Goal: Information Seeking & Learning: Learn about a topic

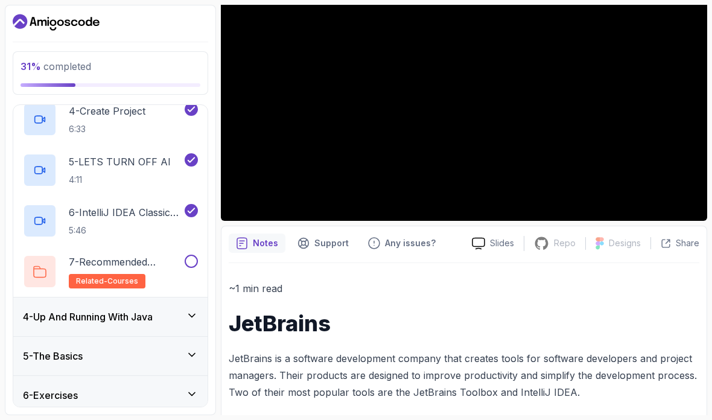
scroll to position [279, 0]
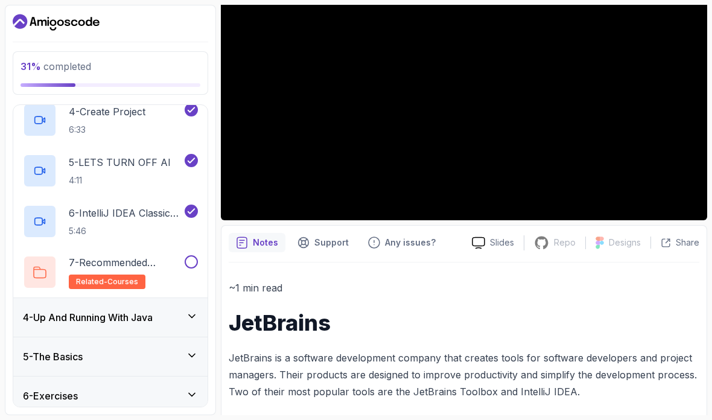
click at [36, 309] on div "4 - Up And Running With Java" at bounding box center [110, 317] width 194 height 39
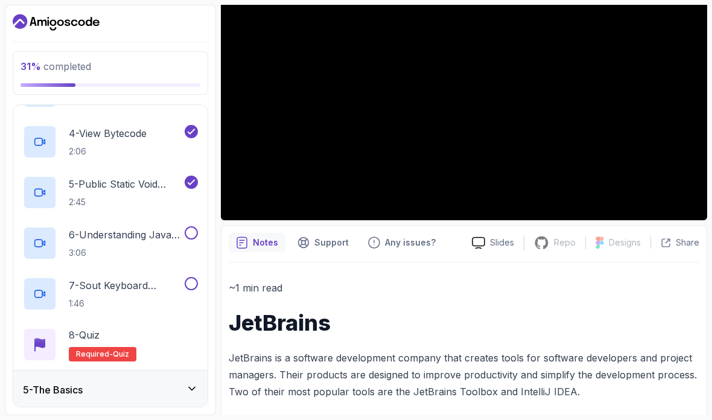
scroll to position [297, 0]
click at [109, 236] on p "6 - Understanding Java Code" at bounding box center [125, 234] width 113 height 14
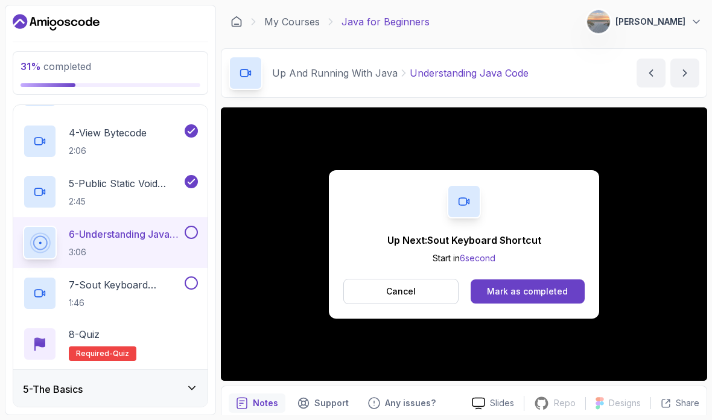
click at [529, 289] on div "Mark as completed" at bounding box center [527, 291] width 81 height 12
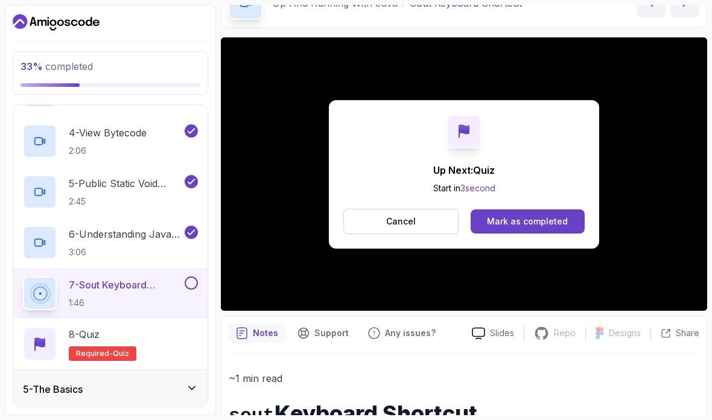
click at [560, 224] on div "Mark as completed" at bounding box center [527, 221] width 81 height 12
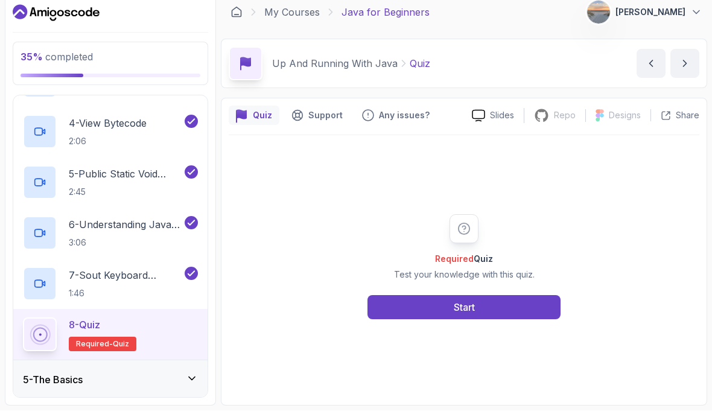
scroll to position [49, 0]
click at [409, 305] on button "Start" at bounding box center [463, 317] width 193 height 24
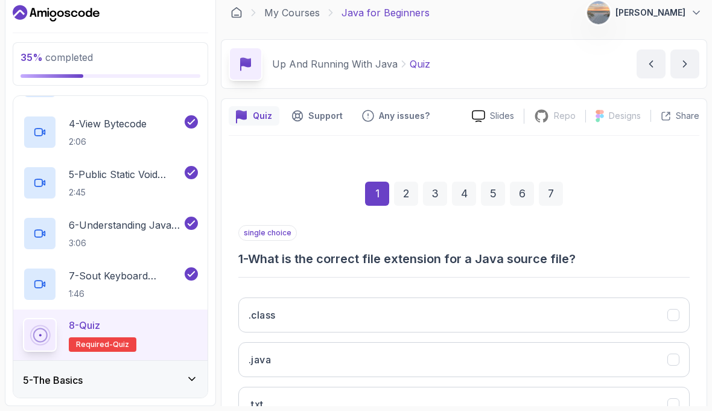
click at [543, 351] on button ".java" at bounding box center [463, 368] width 451 height 35
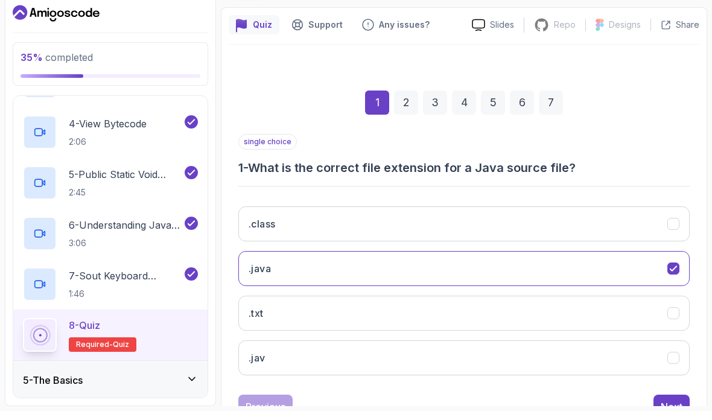
scroll to position [90, 0]
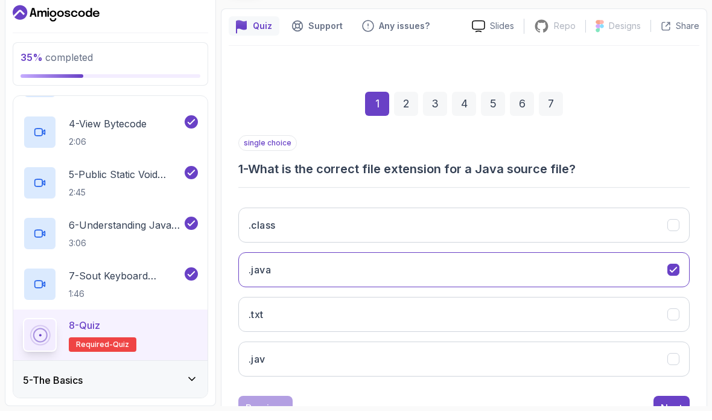
click at [669, 409] on div "Next" at bounding box center [671, 416] width 22 height 14
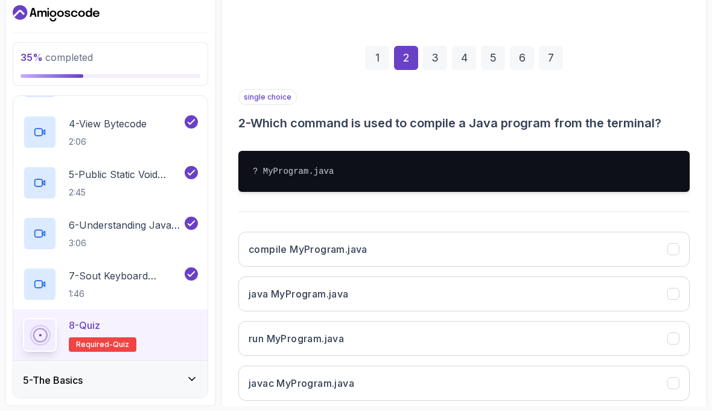
scroll to position [137, 0]
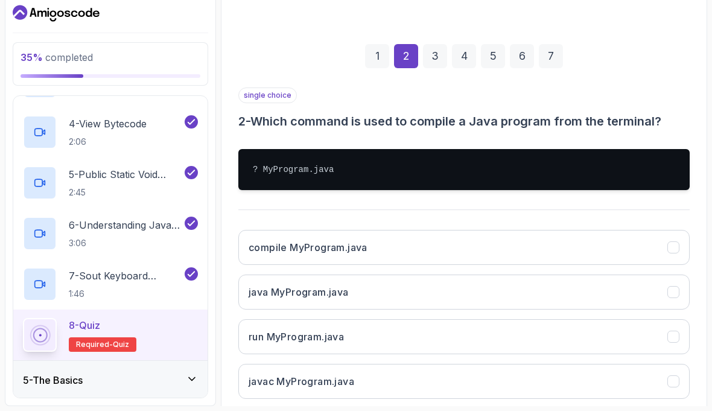
click at [593, 283] on button "java MyProgram.java" at bounding box center [463, 300] width 451 height 35
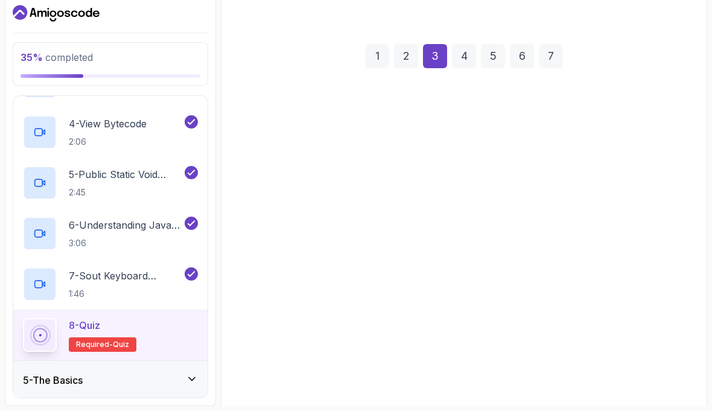
scroll to position [107, 0]
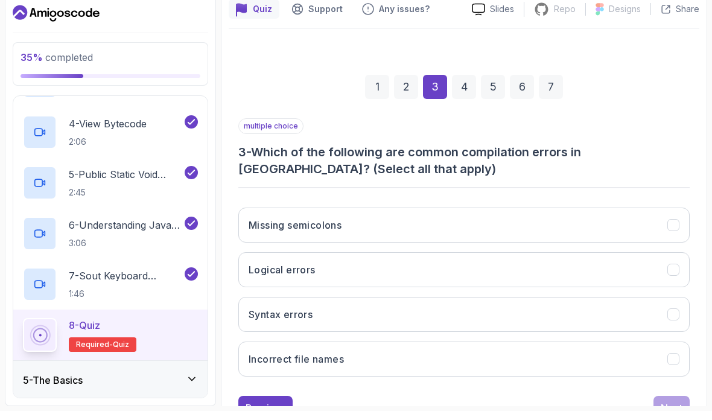
click at [660, 216] on button "Missing semicolons" at bounding box center [463, 233] width 451 height 35
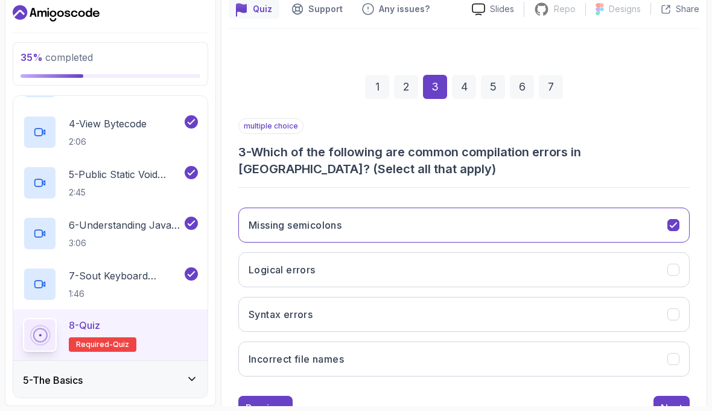
click at [576, 306] on button "Syntax errors" at bounding box center [463, 323] width 451 height 35
click at [644, 350] on button "Incorrect file names" at bounding box center [463, 367] width 451 height 35
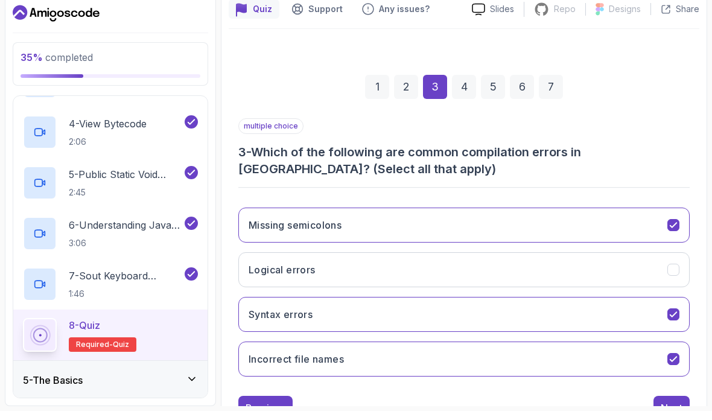
click at [671, 405] on button "Next" at bounding box center [671, 417] width 36 height 24
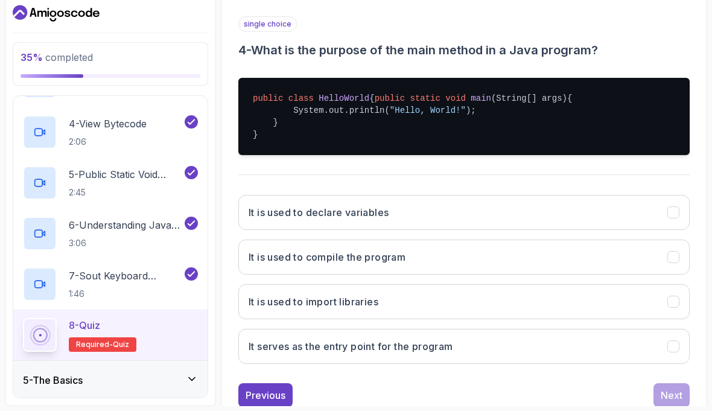
scroll to position [208, 0]
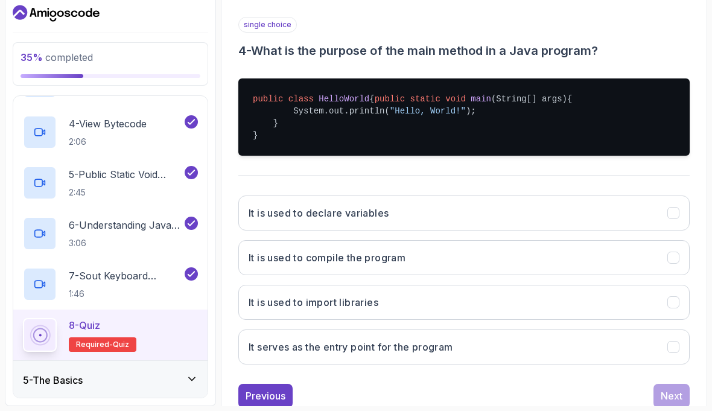
click at [524, 338] on button "It serves as the entry point for the program" at bounding box center [463, 355] width 451 height 35
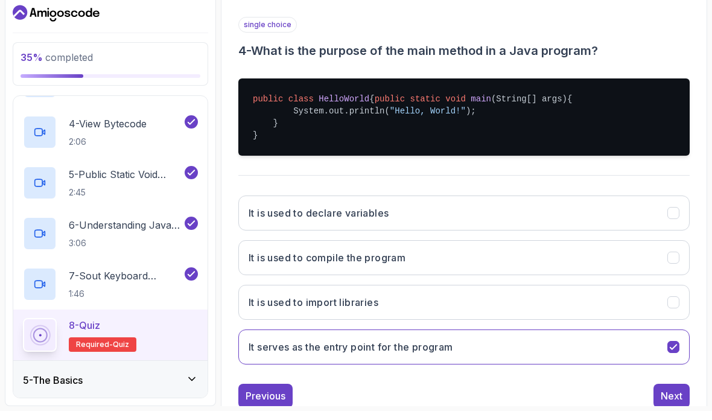
click at [674, 397] on div "Next" at bounding box center [671, 404] width 22 height 14
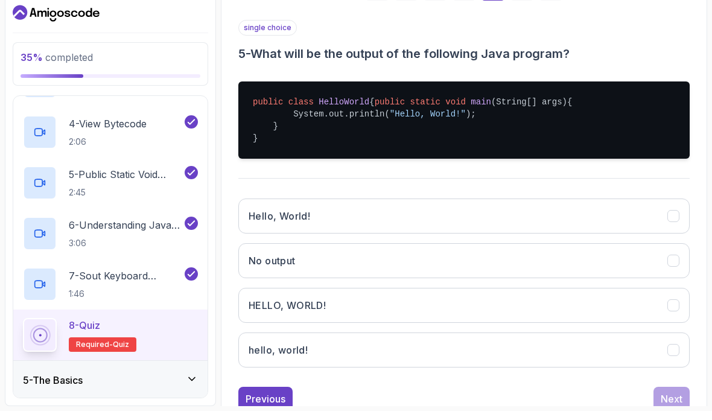
scroll to position [206, 0]
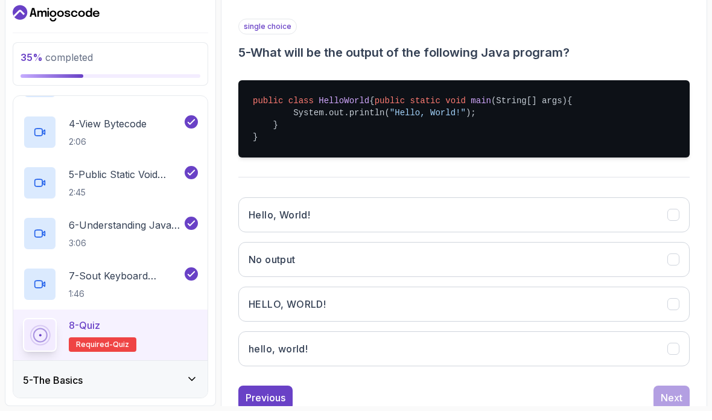
click at [483, 206] on button "Hello, World!" at bounding box center [463, 223] width 451 height 35
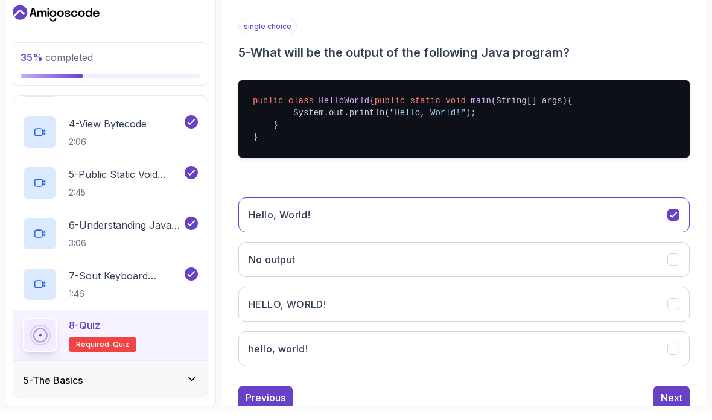
click at [672, 399] on div "Next" at bounding box center [671, 406] width 22 height 14
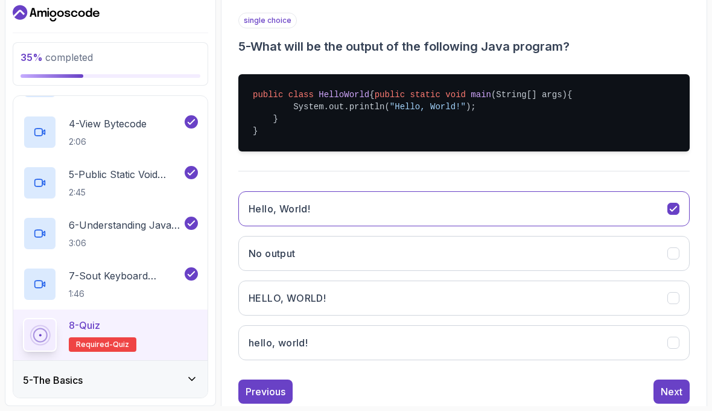
scroll to position [107, 0]
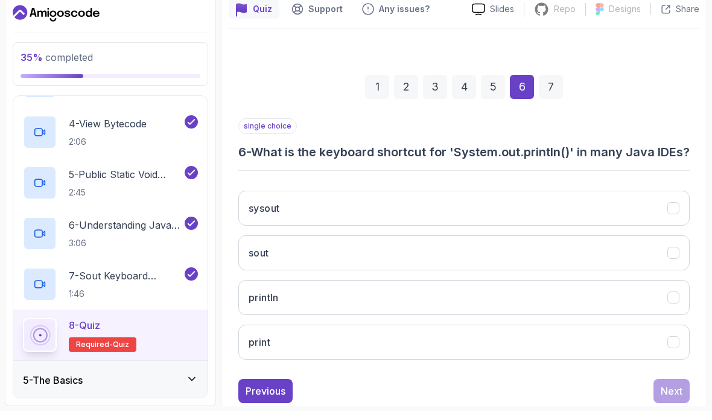
click at [582, 244] on button "sout" at bounding box center [463, 261] width 451 height 35
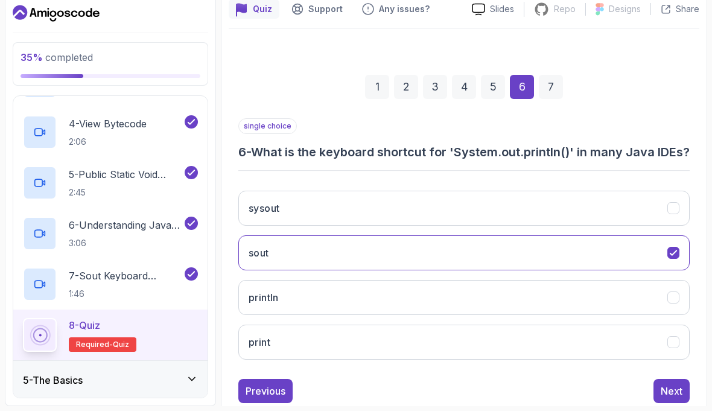
click at [673, 393] on div "Next" at bounding box center [671, 400] width 22 height 14
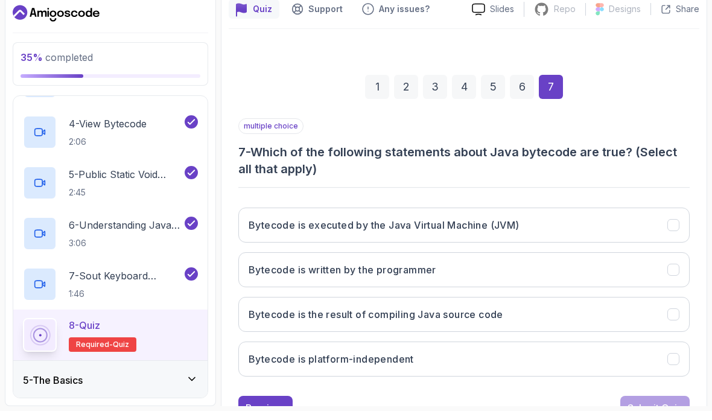
click at [604, 216] on button "Bytecode is executed by the Java Virtual Machine (JVM)" at bounding box center [463, 233] width 451 height 35
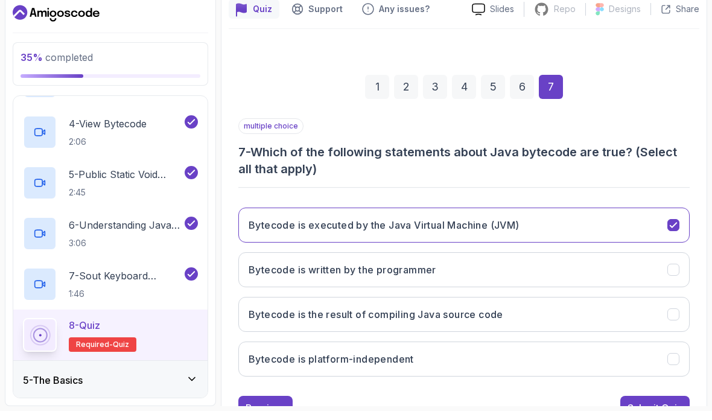
click at [674, 405] on button "Submit Quiz" at bounding box center [654, 417] width 69 height 24
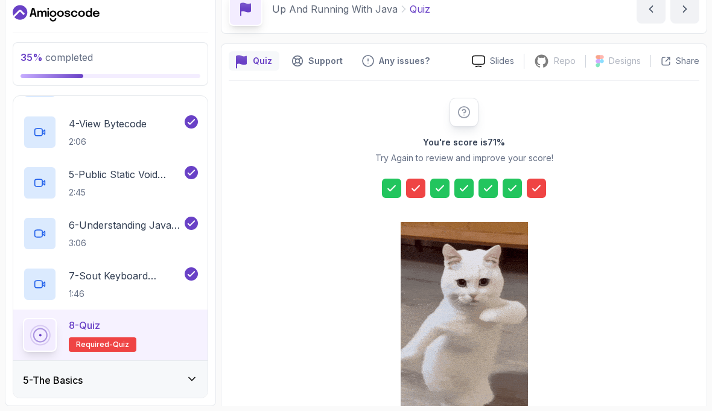
scroll to position [54, 0]
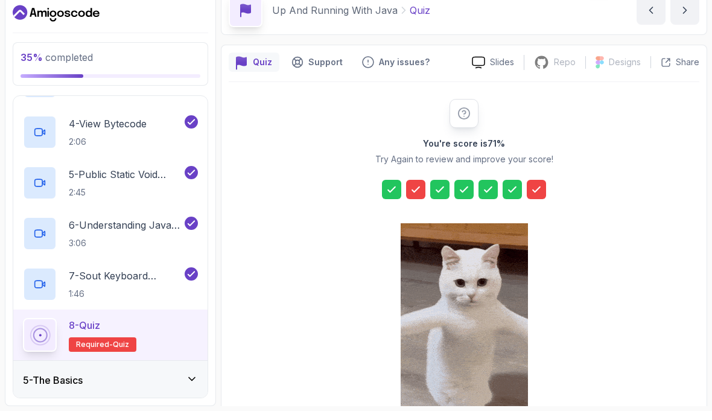
click at [407, 189] on div at bounding box center [415, 198] width 19 height 19
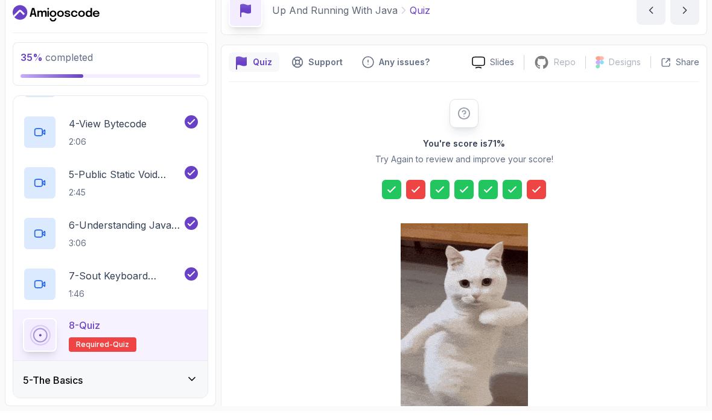
click at [423, 189] on div at bounding box center [415, 198] width 19 height 19
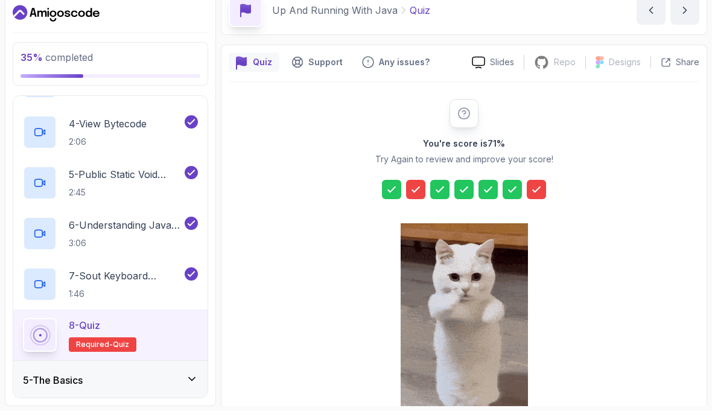
click at [426, 189] on div at bounding box center [464, 198] width 164 height 19
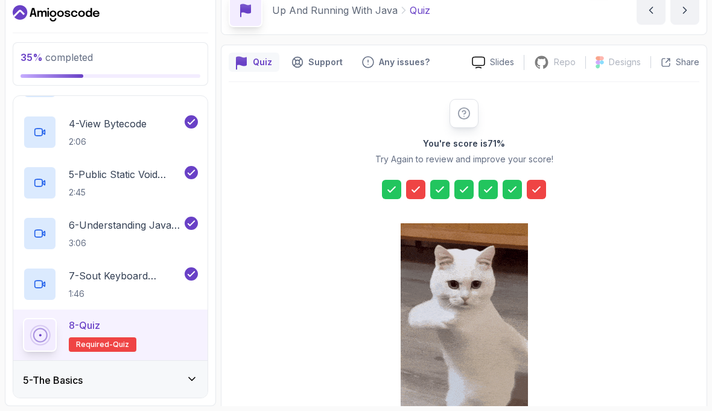
click at [538, 192] on icon at bounding box center [536, 198] width 12 height 12
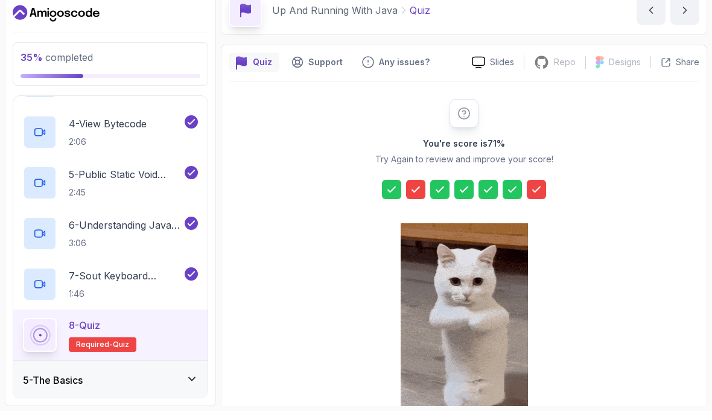
click at [538, 192] on icon at bounding box center [536, 198] width 12 height 12
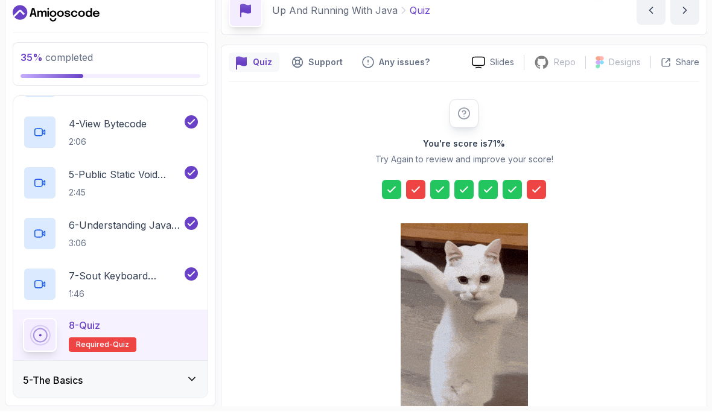
click at [529, 189] on div at bounding box center [535, 198] width 19 height 19
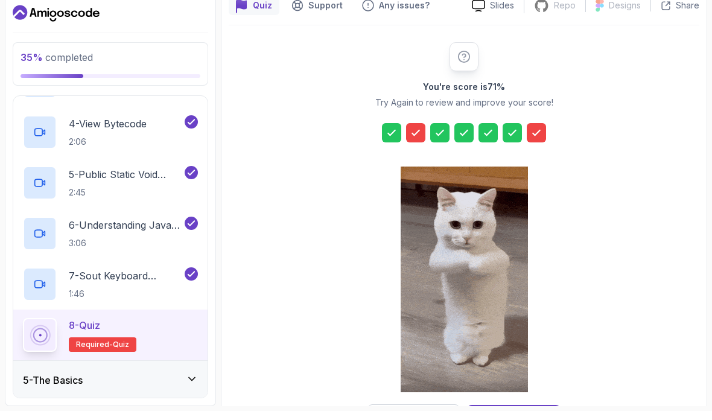
click at [410, 419] on div "Try Again" at bounding box center [414, 426] width 40 height 12
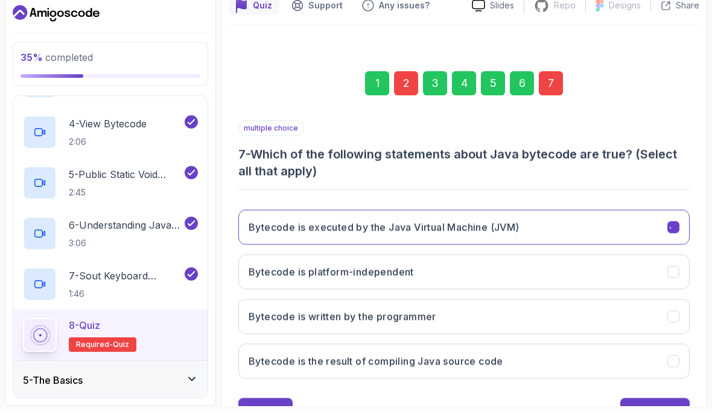
scroll to position [107, 0]
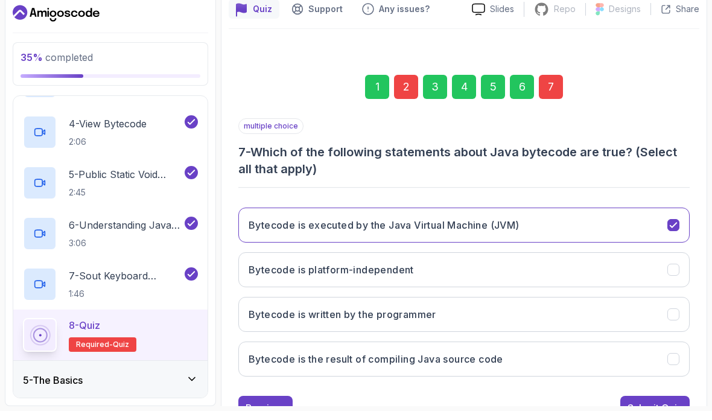
click at [449, 261] on button "Bytecode is platform-independent" at bounding box center [463, 278] width 451 height 35
click at [664, 261] on button "Bytecode is platform-independent" at bounding box center [463, 278] width 451 height 35
click at [618, 306] on button "Bytecode is written by the programmer" at bounding box center [463, 323] width 451 height 35
click at [552, 350] on button "Bytecode is the result of compiling Java source code" at bounding box center [463, 367] width 451 height 35
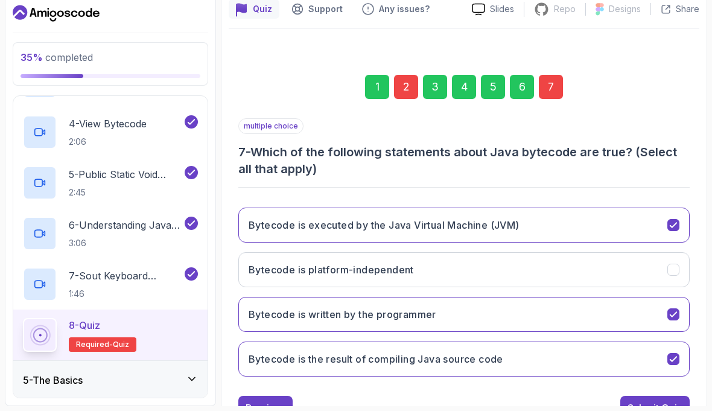
click at [660, 216] on button "Bytecode is executed by the Java Virtual Machine (JVM)" at bounding box center [463, 233] width 451 height 35
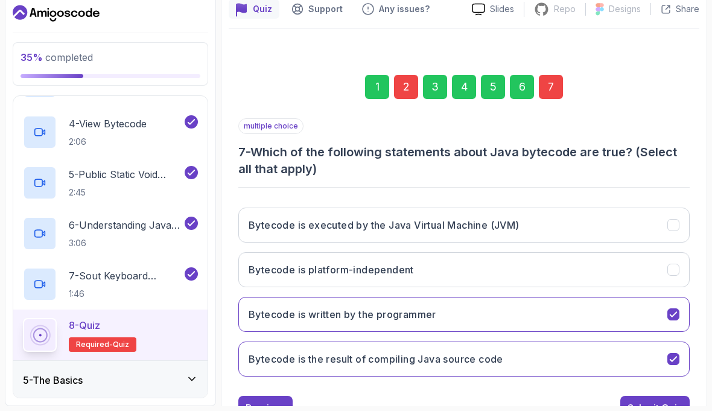
click at [647, 306] on button "Bytecode is written by the programmer" at bounding box center [463, 323] width 451 height 35
click at [265, 409] on div "Previous" at bounding box center [265, 416] width 40 height 14
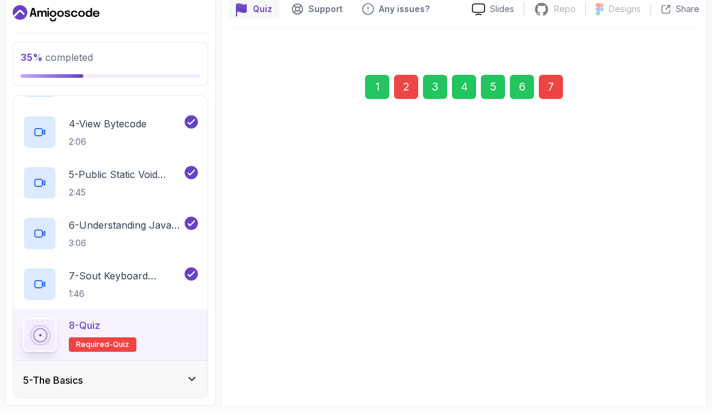
click at [265, 394] on button "Previous" at bounding box center [265, 406] width 54 height 24
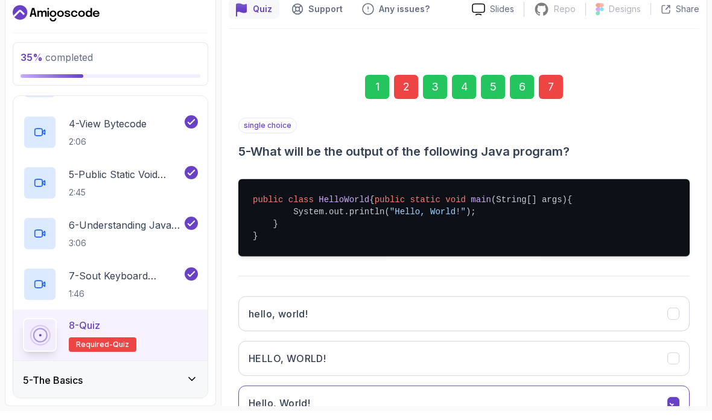
click at [264, 394] on button "Hello, World!" at bounding box center [463, 411] width 451 height 35
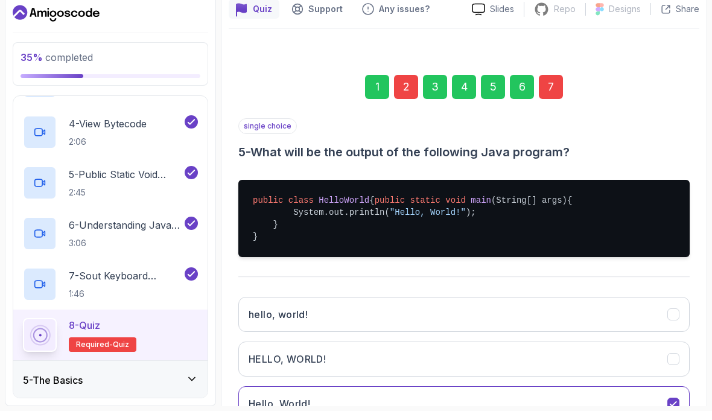
click at [263, 395] on button "Hello, World!" at bounding box center [463, 412] width 451 height 35
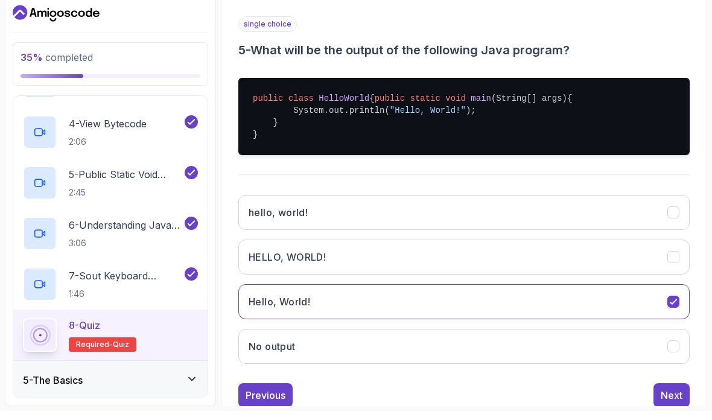
scroll to position [208, 0]
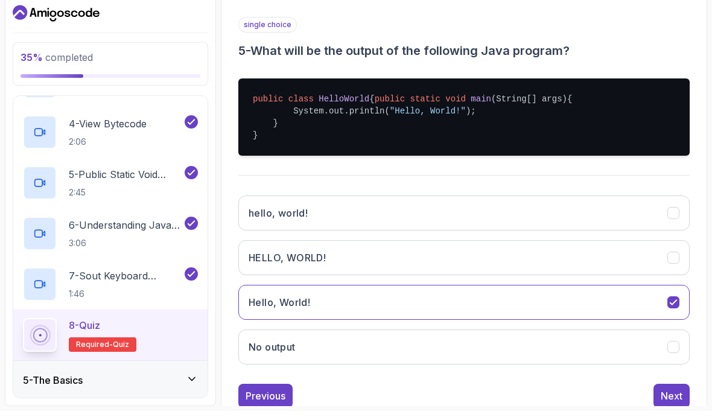
click at [365, 294] on button "Hello, World!" at bounding box center [463, 311] width 451 height 35
click at [265, 397] on div "Previous" at bounding box center [265, 404] width 40 height 14
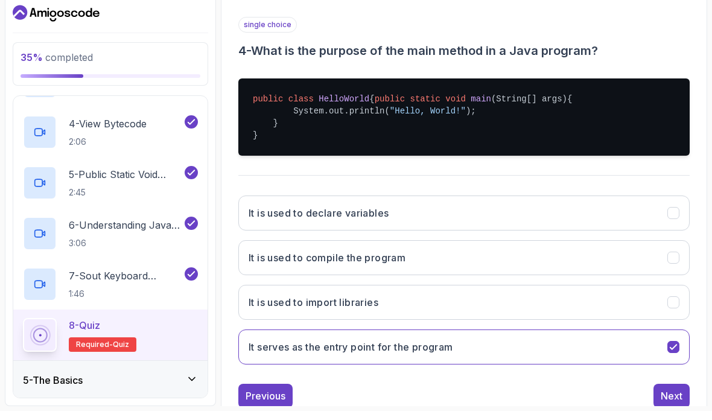
click at [283, 397] on div "Previous" at bounding box center [265, 404] width 40 height 14
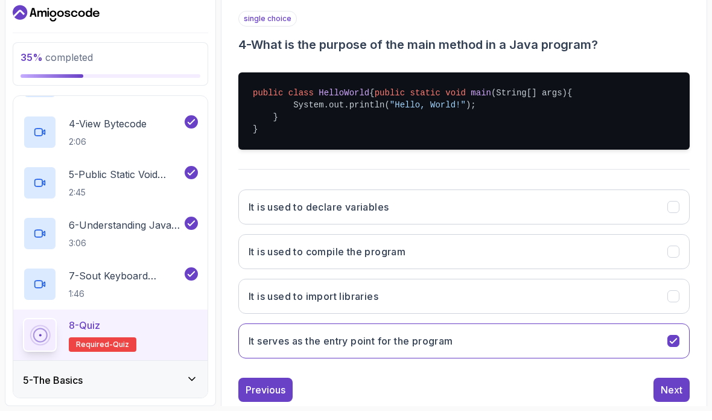
scroll to position [107, 0]
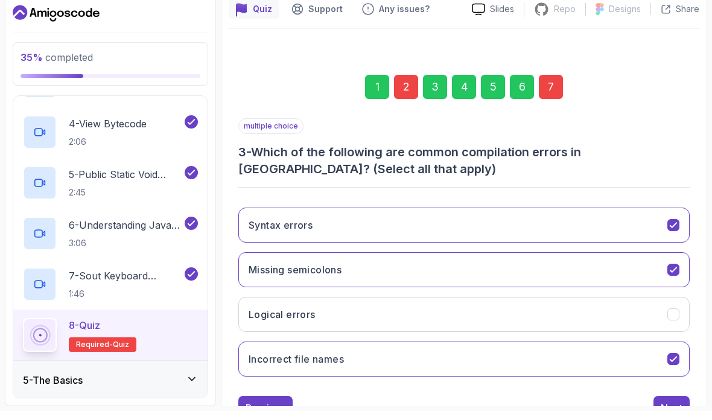
click at [275, 409] on div "Previous" at bounding box center [265, 416] width 40 height 14
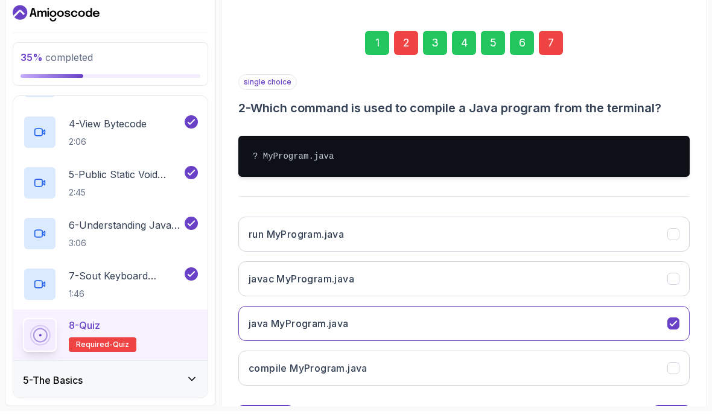
scroll to position [152, 0]
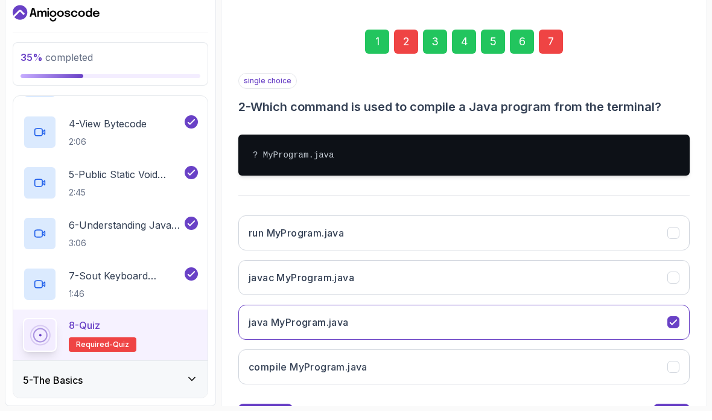
click at [447, 269] on button "javac MyProgram.java" at bounding box center [463, 286] width 451 height 35
click at [671, 417] on div "Next" at bounding box center [671, 424] width 22 height 14
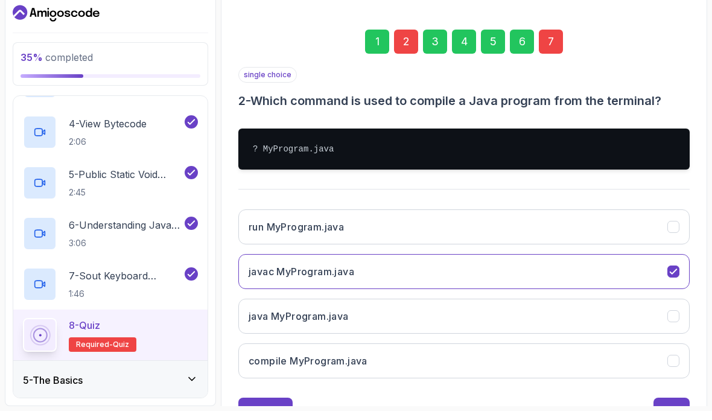
scroll to position [107, 0]
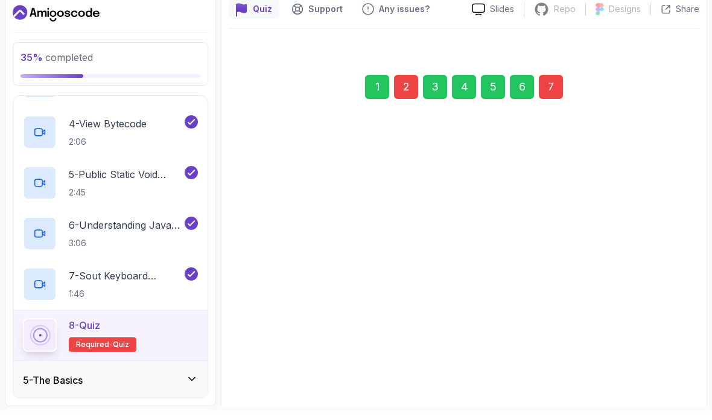
click at [670, 409] on div "Next" at bounding box center [671, 416] width 22 height 14
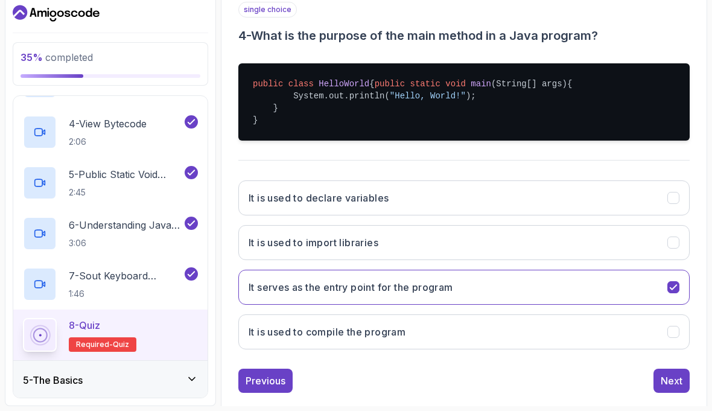
scroll to position [208, 0]
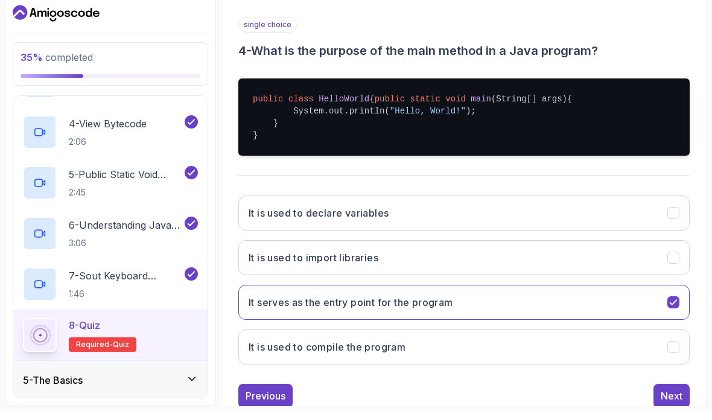
click at [675, 393] on button "Next" at bounding box center [671, 405] width 36 height 24
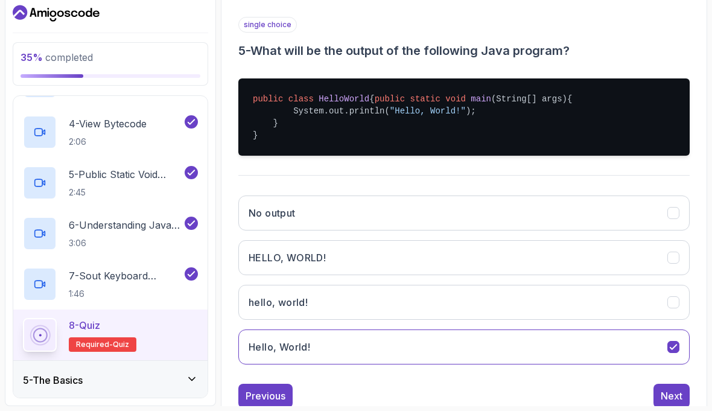
click at [674, 397] on div "Next" at bounding box center [671, 404] width 22 height 14
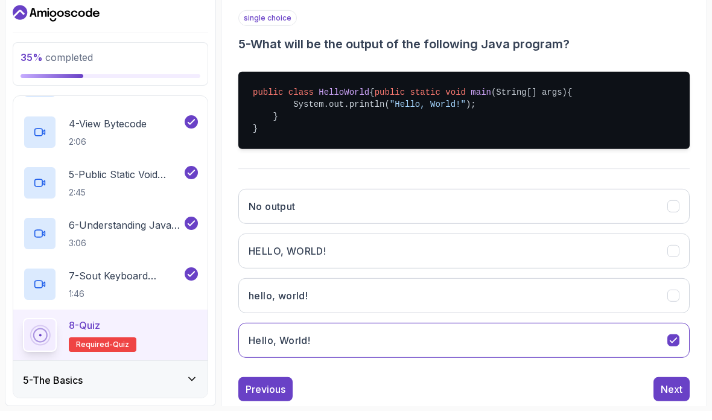
scroll to position [107, 0]
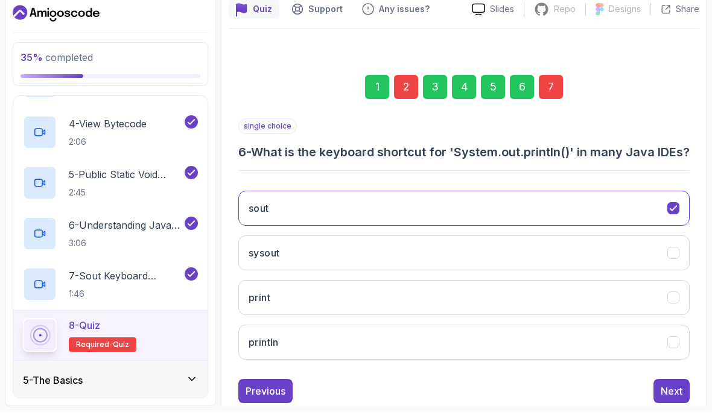
click at [677, 393] on div "Next" at bounding box center [671, 400] width 22 height 14
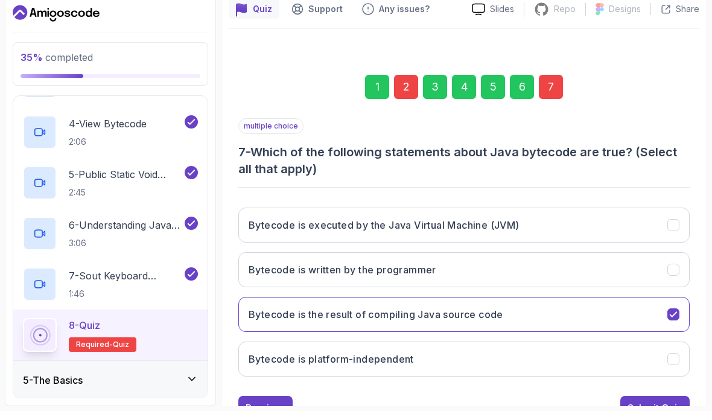
click at [667, 409] on div "Submit Quiz" at bounding box center [654, 416] width 55 height 14
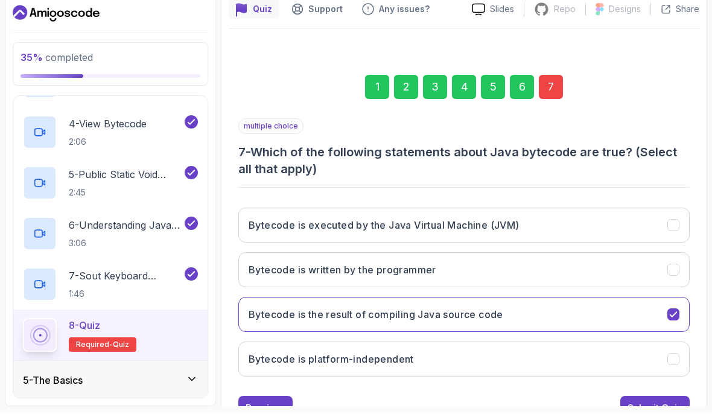
click at [505, 261] on button "Bytecode is written by the programmer" at bounding box center [463, 278] width 451 height 35
click at [613, 216] on button "Bytecode is executed by the Java Virtual Machine (JVM)" at bounding box center [463, 233] width 451 height 35
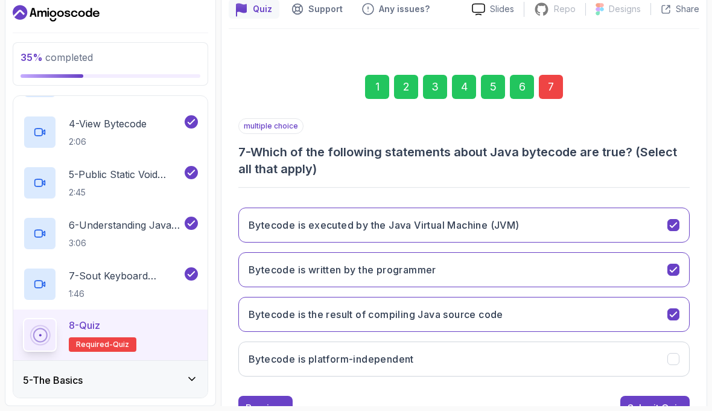
click at [668, 261] on button "Bytecode is written by the programmer" at bounding box center [463, 278] width 451 height 35
click at [657, 409] on div "Submit Quiz" at bounding box center [654, 416] width 55 height 14
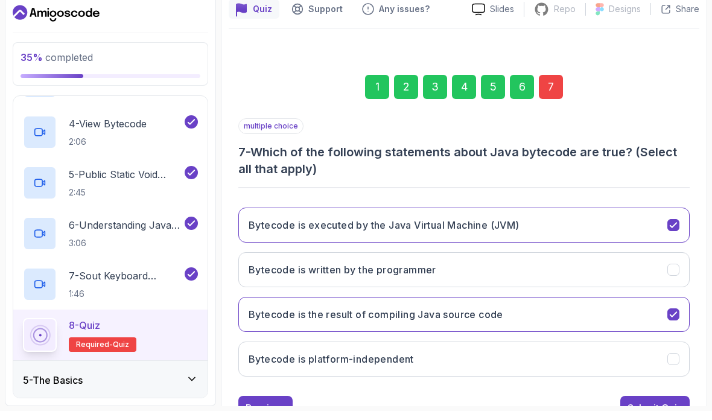
click at [642, 216] on button "Bytecode is executed by the Java Virtual Machine (JVM)" at bounding box center [463, 233] width 451 height 35
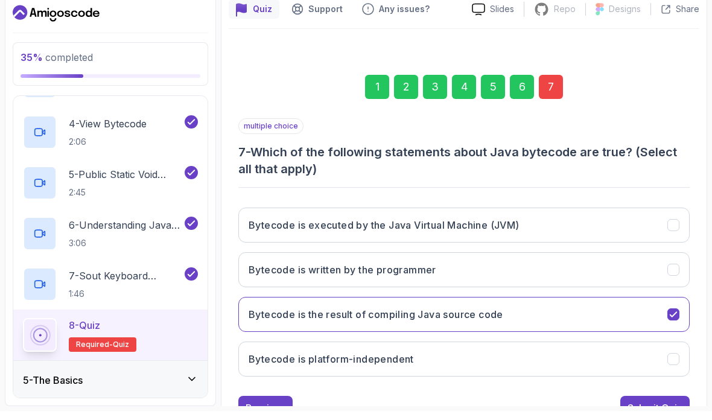
click at [567, 350] on button "Bytecode is platform-independent" at bounding box center [463, 367] width 451 height 35
click at [667, 409] on div "Submit Quiz" at bounding box center [654, 416] width 55 height 14
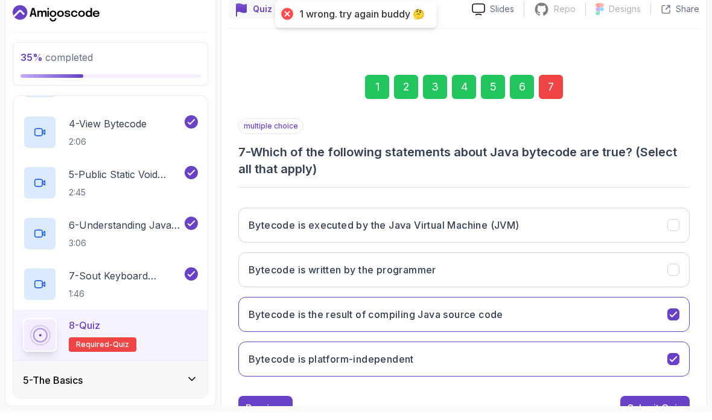
click at [667, 261] on button "Bytecode is written by the programmer" at bounding box center [463, 278] width 451 height 35
click at [658, 409] on div "Submit Quiz" at bounding box center [654, 416] width 55 height 14
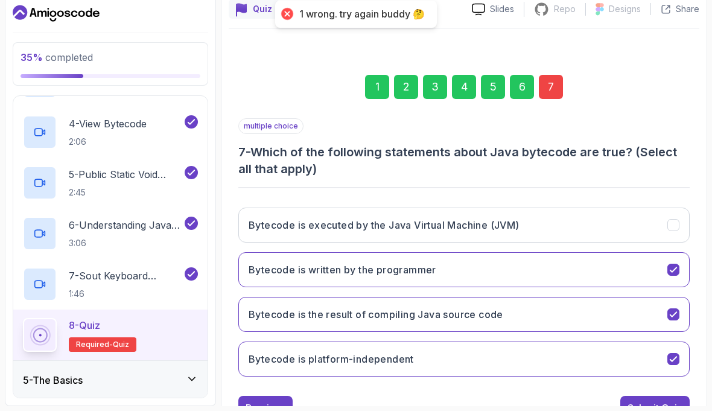
click at [669, 228] on div "Bytecode is executed by the Java Virtual Machine (JVM)" at bounding box center [673, 234] width 12 height 12
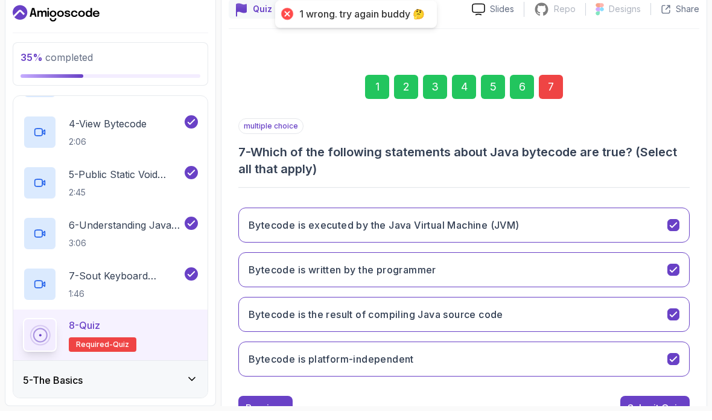
click at [657, 409] on div "Submit Quiz" at bounding box center [654, 416] width 55 height 14
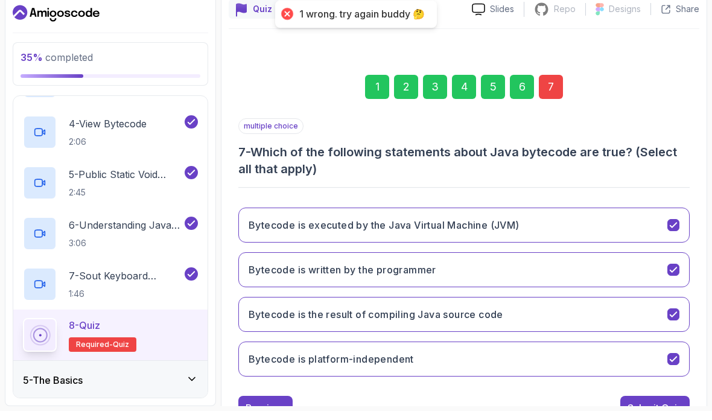
click at [678, 350] on button "Bytecode is platform-independent" at bounding box center [463, 367] width 451 height 35
click at [667, 306] on button "Bytecode is the result of compiling Java source code" at bounding box center [463, 323] width 451 height 35
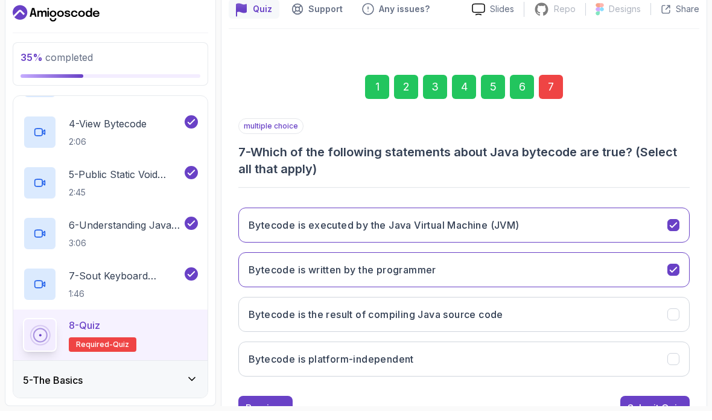
click at [668, 216] on button "Bytecode is executed by the Java Virtual Machine (JVM)" at bounding box center [463, 233] width 451 height 35
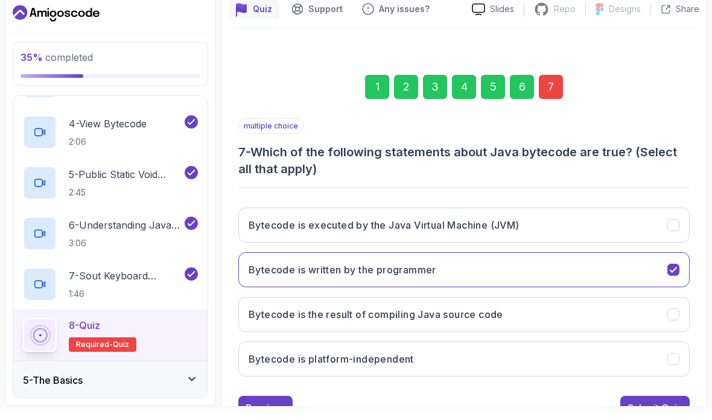
click at [672, 273] on div "Bytecode is written by the programmer" at bounding box center [673, 279] width 12 height 12
click at [671, 306] on button "Bytecode is the result of compiling Java source code" at bounding box center [463, 323] width 451 height 35
click at [652, 409] on div "Submit Quiz" at bounding box center [654, 416] width 55 height 14
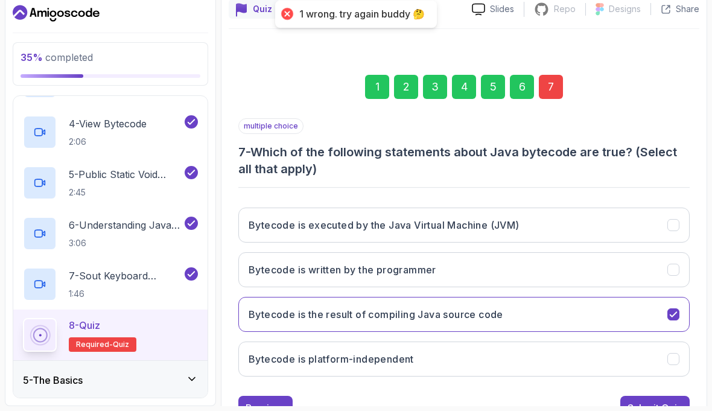
click at [677, 228] on div "Bytecode is executed by the Java Virtual Machine (JVM)" at bounding box center [673, 234] width 12 height 12
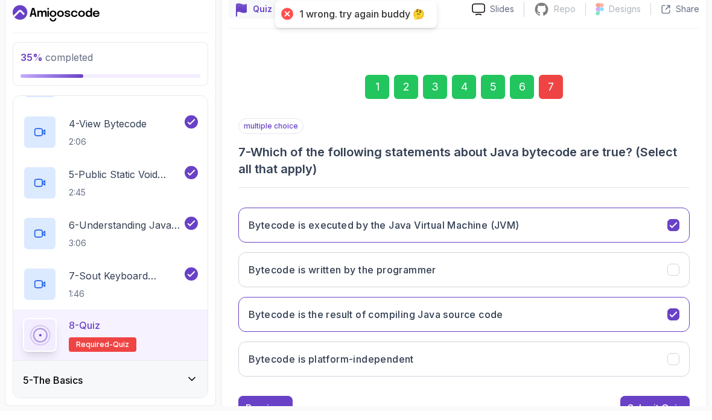
click at [685, 306] on button "Bytecode is the result of compiling Java source code" at bounding box center [463, 323] width 451 height 35
click at [656, 409] on div "Submit Quiz" at bounding box center [654, 416] width 55 height 14
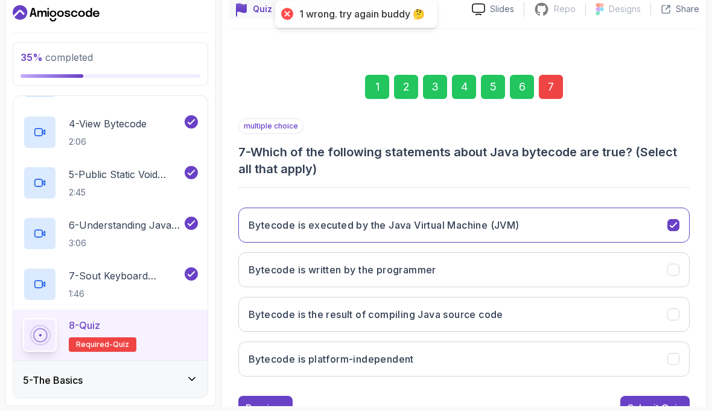
click at [674, 216] on button "Bytecode is executed by the Java Virtual Machine (JVM)" at bounding box center [463, 233] width 451 height 35
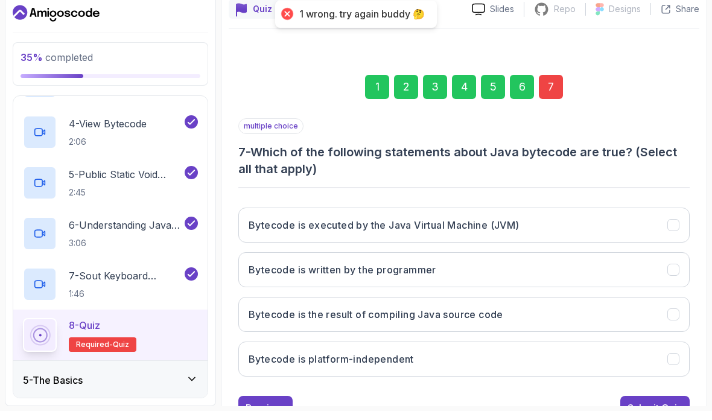
click at [671, 317] on div "Bytecode is the result of compiling Java source code" at bounding box center [673, 323] width 12 height 12
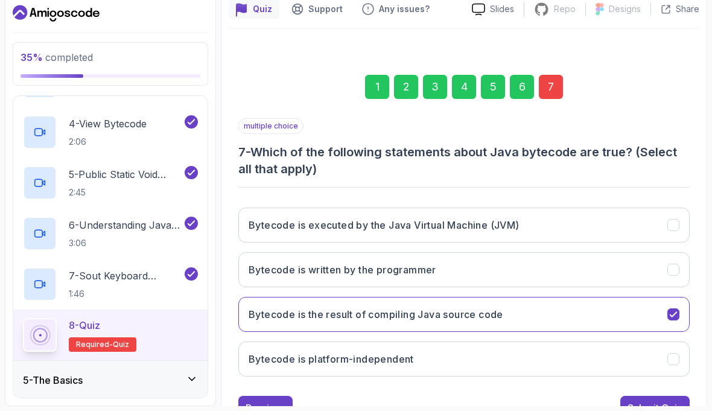
click at [678, 350] on button "Bytecode is platform-independent" at bounding box center [463, 367] width 451 height 35
click at [672, 409] on div "Submit Quiz" at bounding box center [654, 416] width 55 height 14
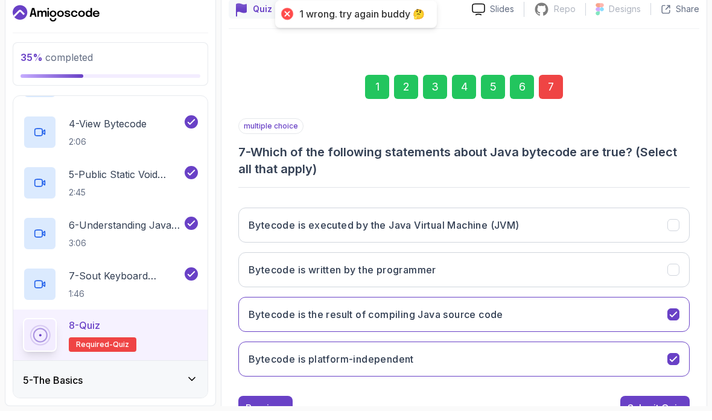
click at [669, 228] on div "Bytecode is executed by the Java Virtual Machine (JVM)" at bounding box center [673, 234] width 12 height 12
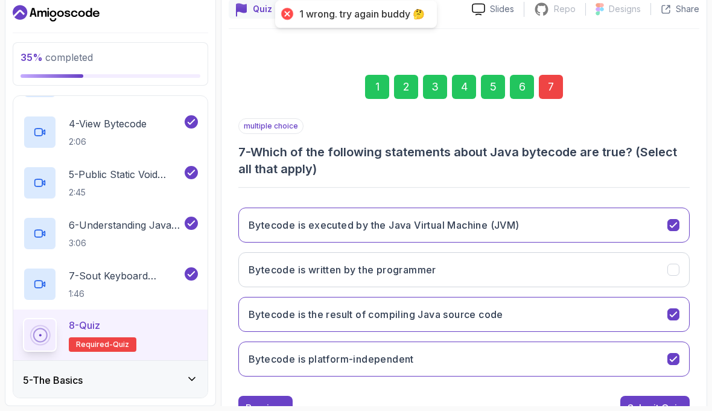
click at [663, 409] on div "Submit Quiz" at bounding box center [654, 416] width 55 height 14
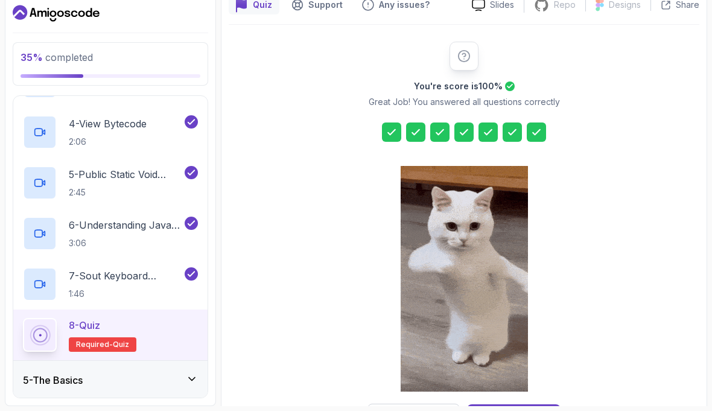
scroll to position [110, 0]
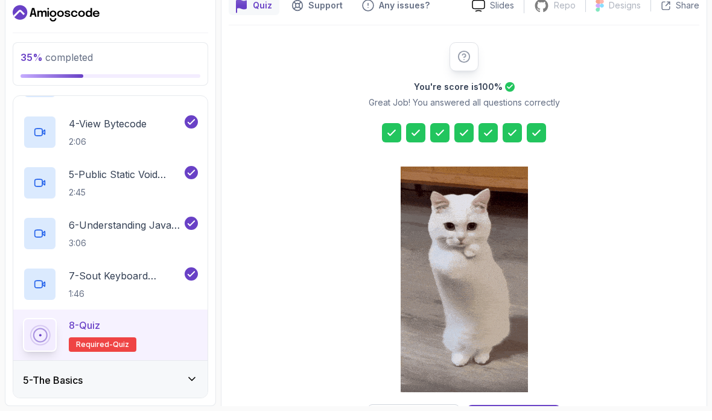
click at [519, 418] on div "Next Lecture" at bounding box center [513, 425] width 59 height 14
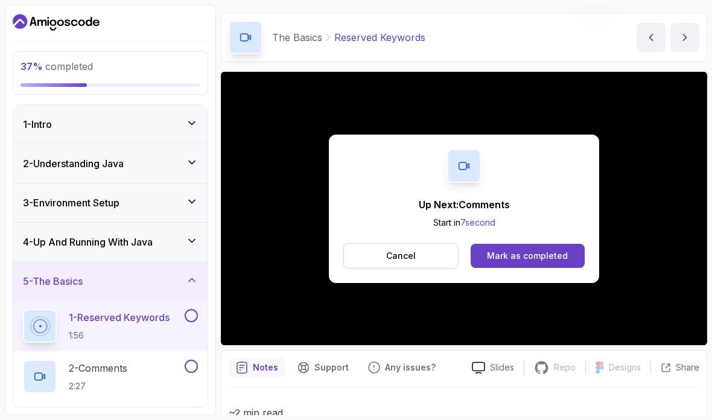
click at [535, 254] on div "Mark as completed" at bounding box center [527, 256] width 81 height 12
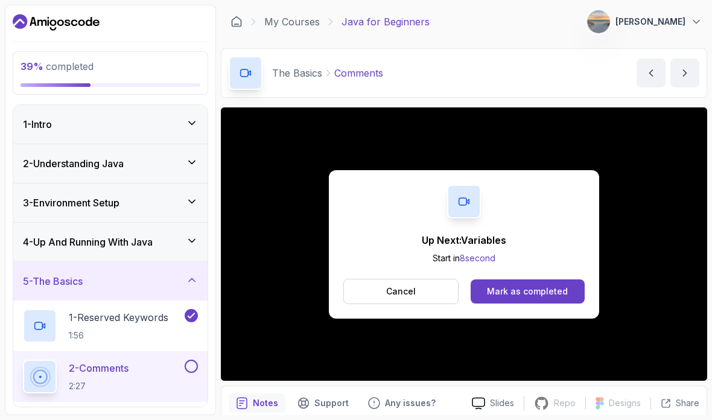
click at [533, 296] on div "Mark as completed" at bounding box center [527, 291] width 81 height 12
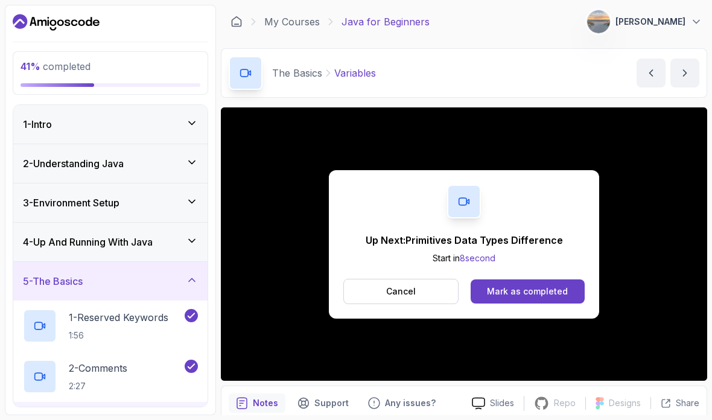
click at [558, 288] on div "Mark as completed" at bounding box center [527, 291] width 81 height 12
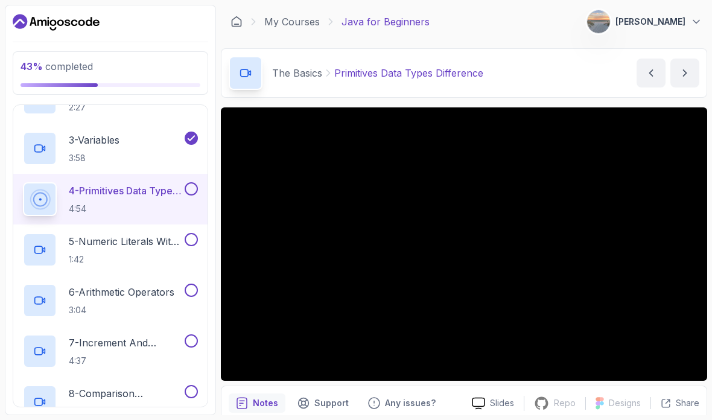
scroll to position [277, 0]
